Goal: Information Seeking & Learning: Learn about a topic

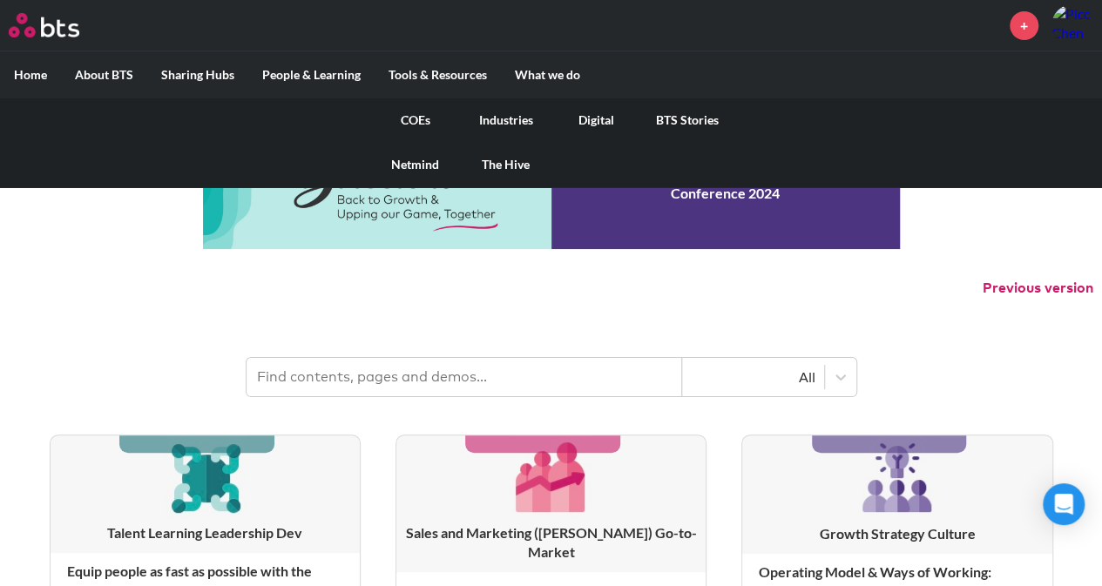
click at [413, 121] on link "COEs" at bounding box center [415, 120] width 91 height 45
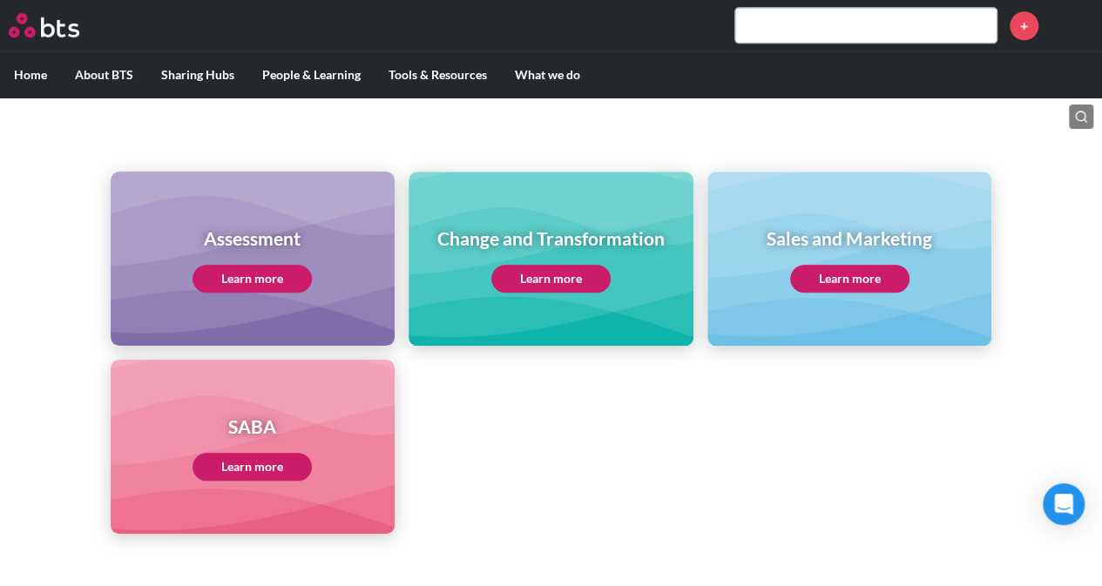
scroll to position [1011, 0]
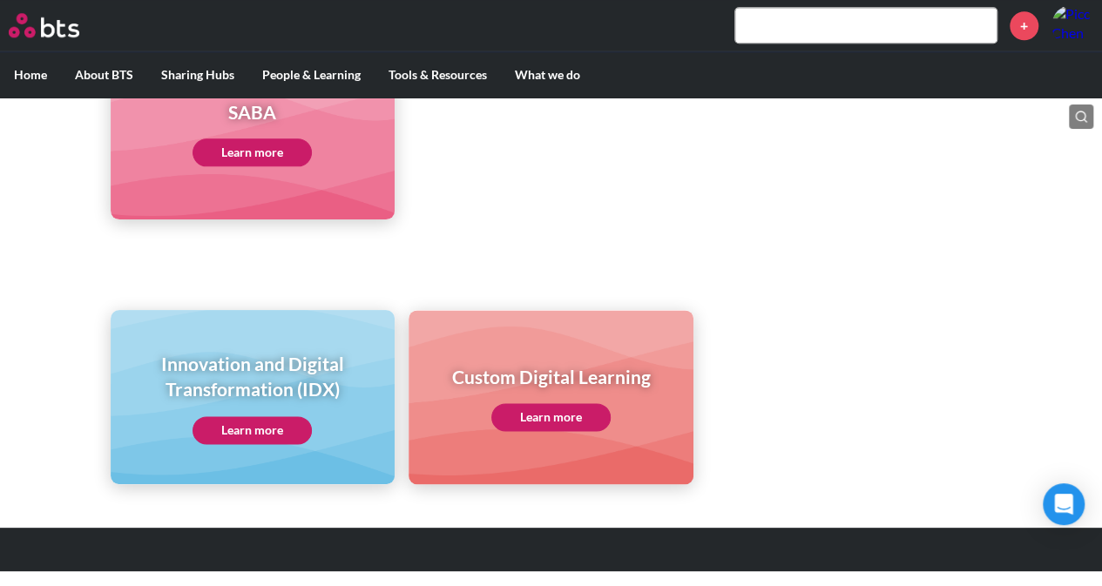
click at [287, 425] on link "Learn more" at bounding box center [251, 430] width 119 height 28
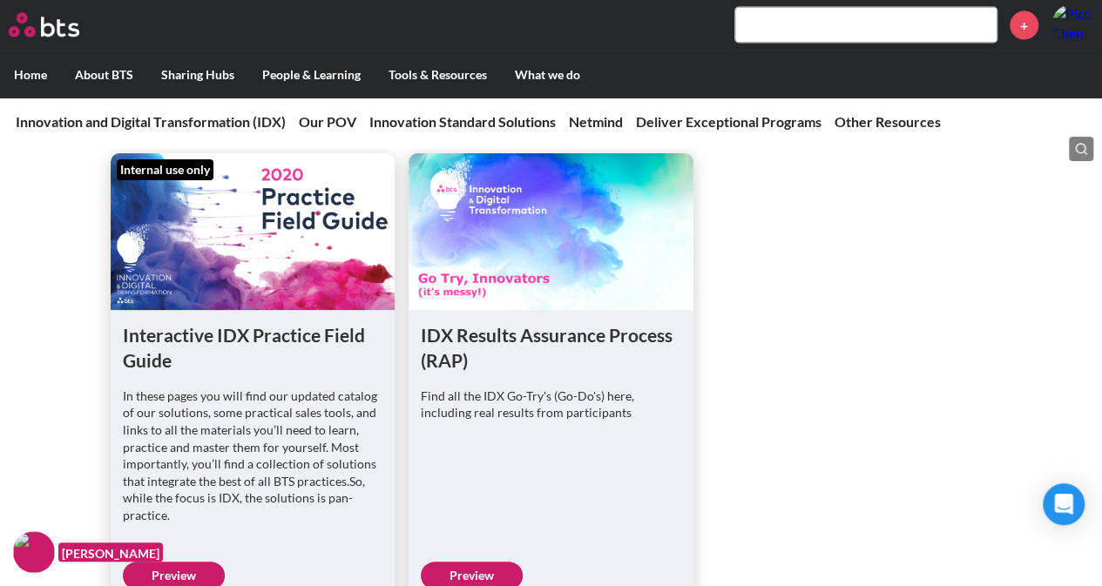
scroll to position [5293, 0]
